Goal: Navigation & Orientation: Find specific page/section

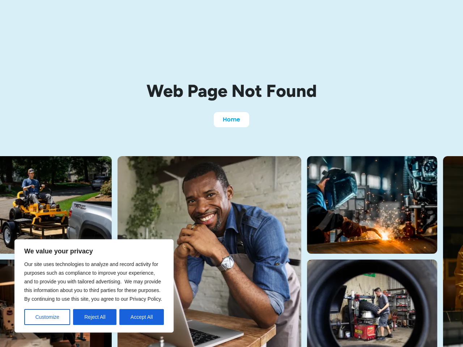
click at [232, 174] on img at bounding box center [210, 258] width 184 height 204
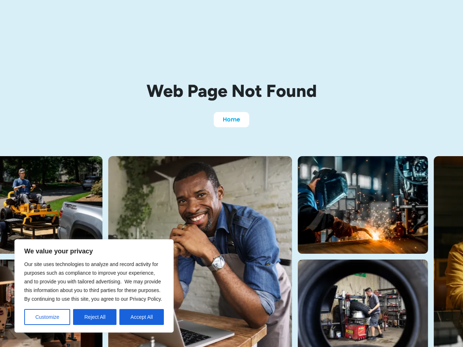
click at [47, 317] on button "Customize" at bounding box center [47, 317] width 46 height 16
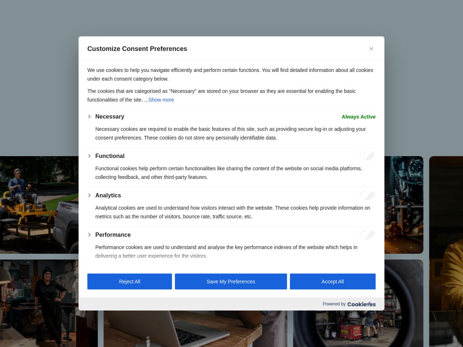
click at [95, 317] on div at bounding box center [231, 173] width 463 height 347
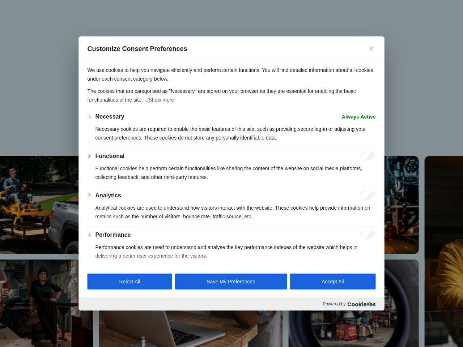
click at [141, 83] on p "We use cookies to help you navigate efficiently and perform certain functions. …" at bounding box center [232, 74] width 288 height 17
